Goal: Information Seeking & Learning: Understand process/instructions

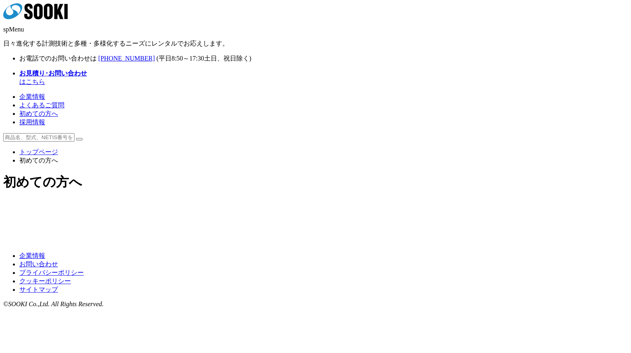
click at [552, 225] on div "初めての方へ" at bounding box center [315, 199] width 625 height 52
click at [551, 215] on div at bounding box center [315, 213] width 625 height 26
click at [280, 208] on img at bounding box center [253, 208] width 116 height 0
click at [330, 208] on img at bounding box center [379, 208] width 116 height 0
click at [277, 218] on img at bounding box center [253, 218] width 116 height 0
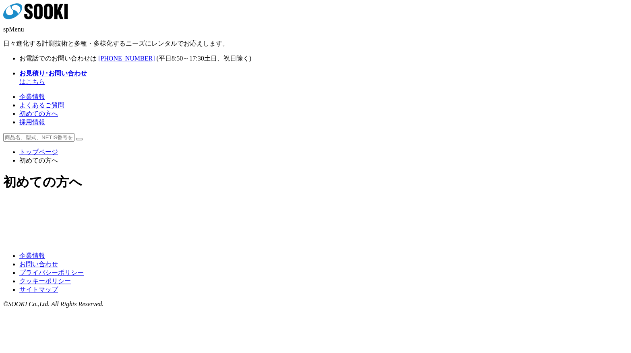
click at [346, 218] on img at bounding box center [379, 218] width 116 height 0
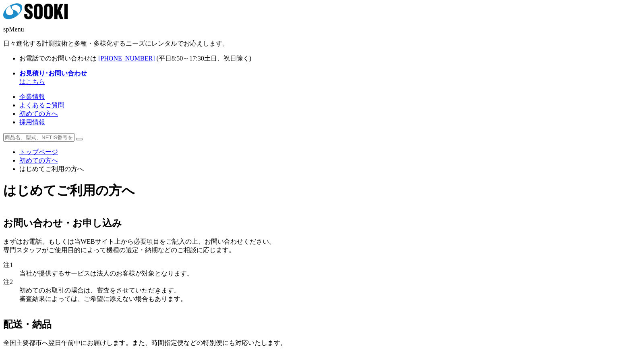
scroll to position [181, 0]
